Goal: Navigation & Orientation: Find specific page/section

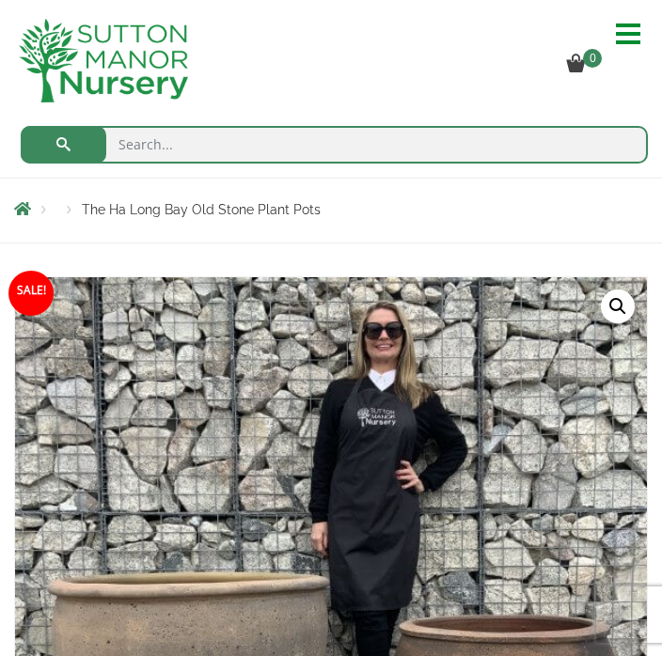
click at [625, 33] on hr at bounding box center [628, 34] width 24 height 4
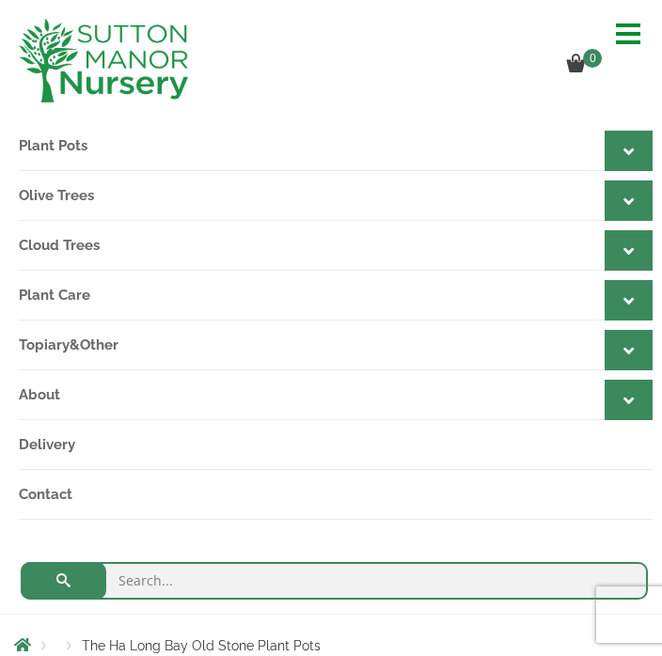
click at [63, 492] on link "Contact" at bounding box center [336, 495] width 634 height 50
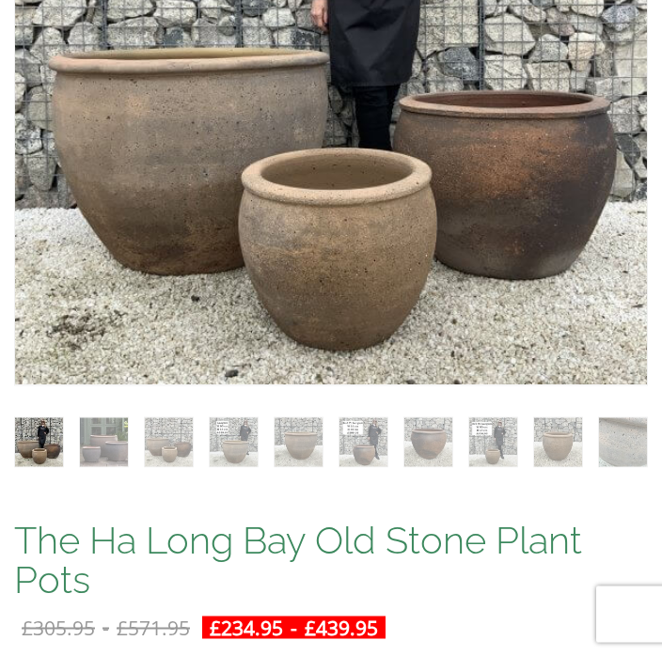
scroll to position [965, 0]
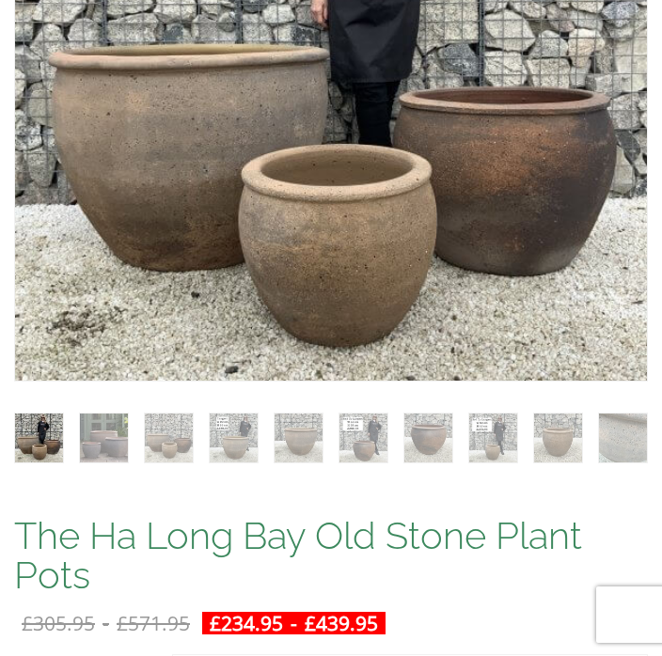
click at [560, 178] on img at bounding box center [485, 219] width 940 height 940
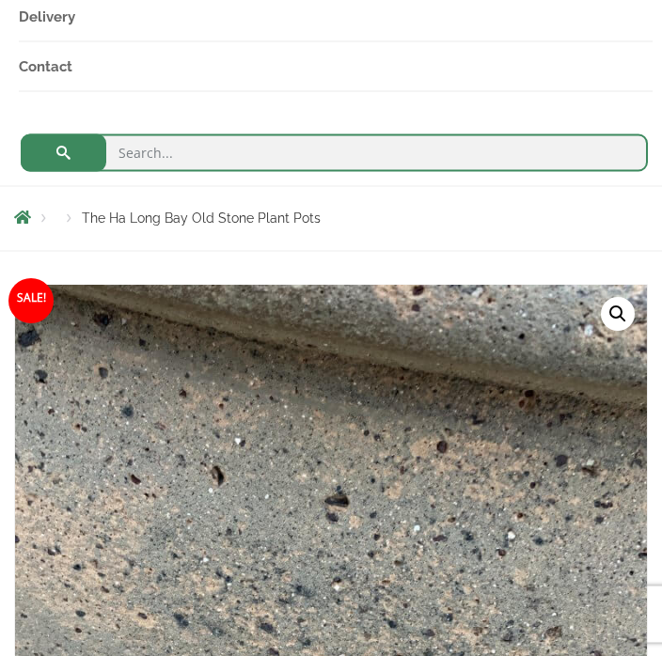
scroll to position [429, 0]
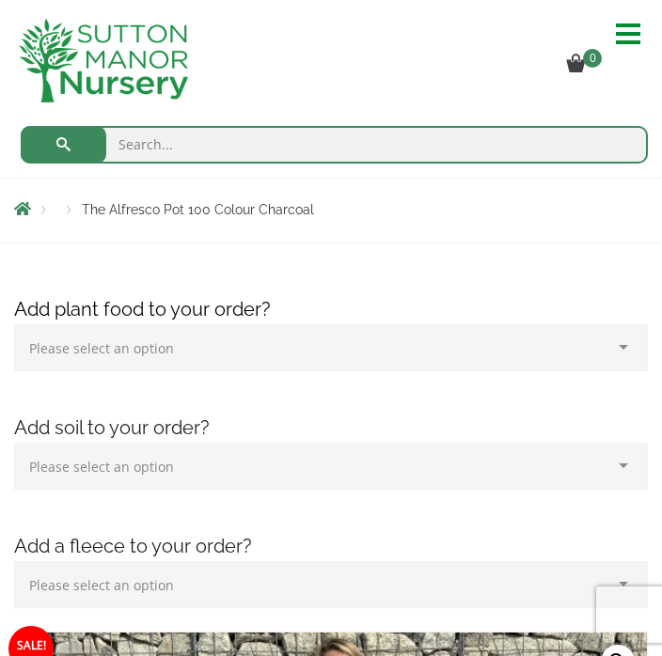
click at [632, 36] on span at bounding box center [634, 34] width 37 height 30
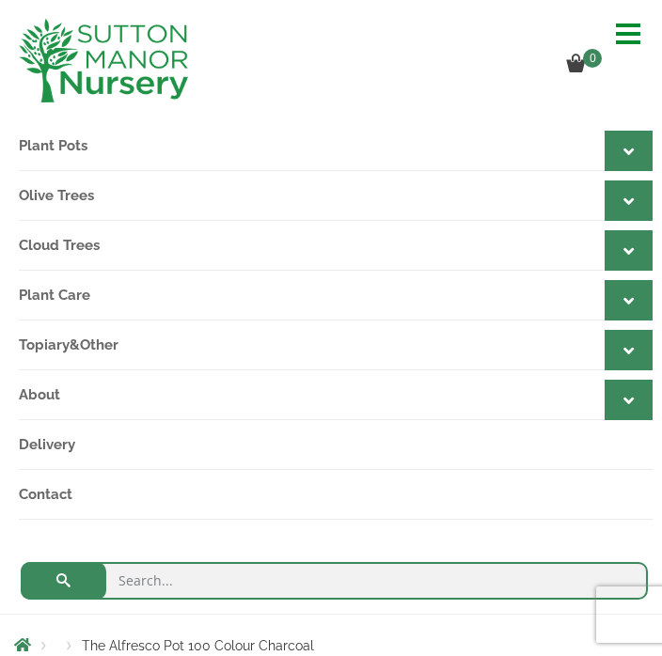
click at [68, 398] on link "About" at bounding box center [336, 395] width 634 height 50
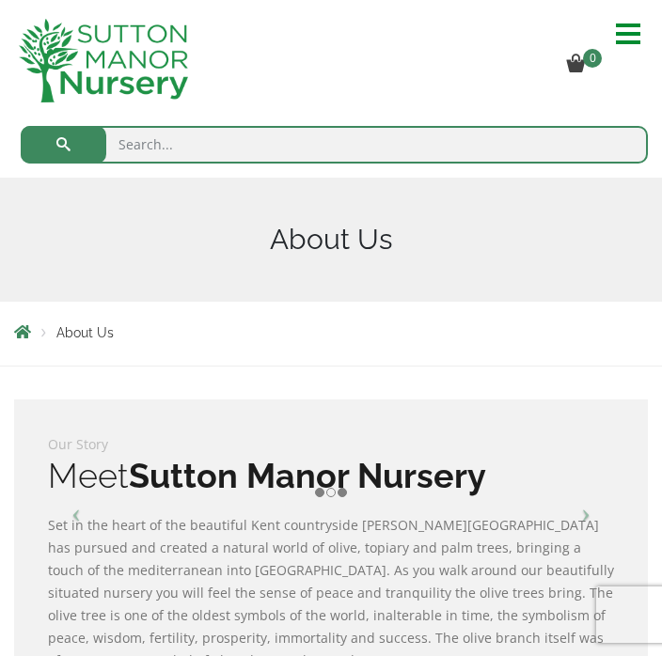
click at [624, 46] on span at bounding box center [634, 34] width 37 height 30
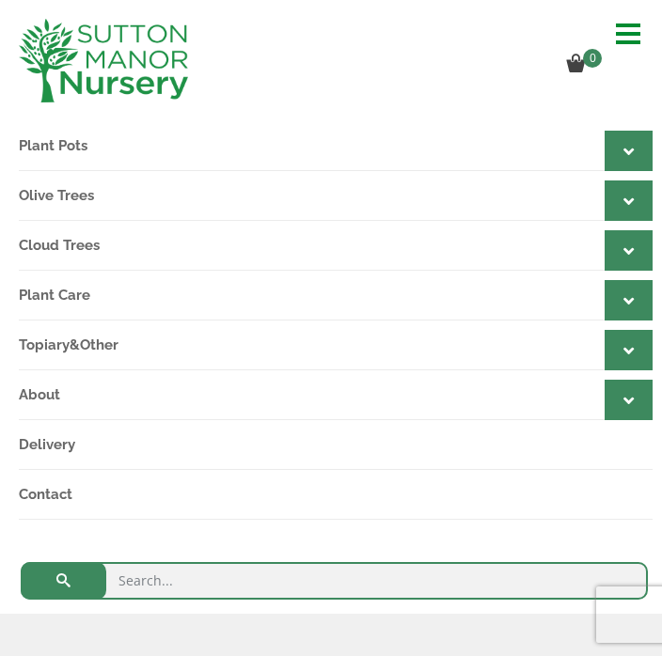
click at [56, 495] on link "Contact" at bounding box center [336, 495] width 634 height 50
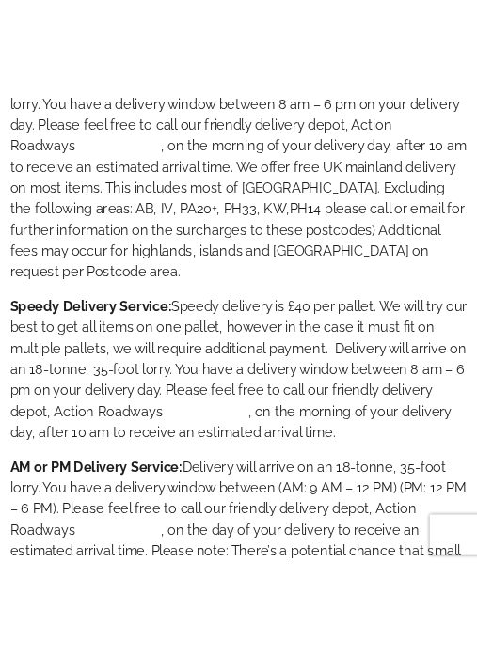
scroll to position [1637, 0]
